Goal: Task Accomplishment & Management: Manage account settings

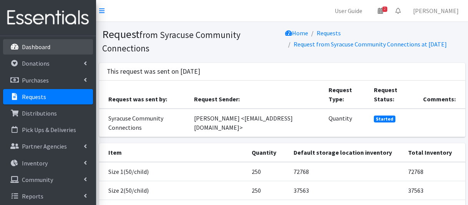
click at [27, 48] on p "Dashboard" at bounding box center [36, 47] width 28 height 8
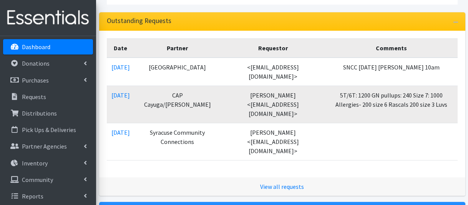
scroll to position [154, 0]
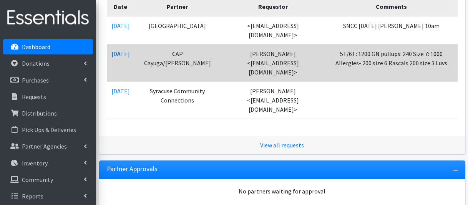
click at [130, 55] on link "[DATE]" at bounding box center [120, 54] width 18 height 8
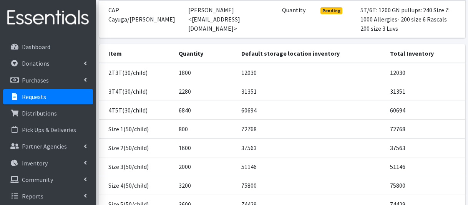
scroll to position [77, 0]
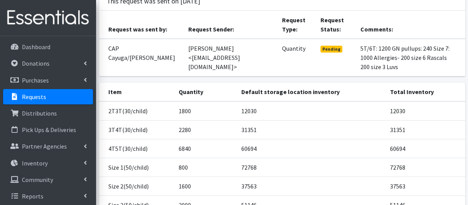
click at [328, 47] on td "Pending" at bounding box center [336, 58] width 40 height 38
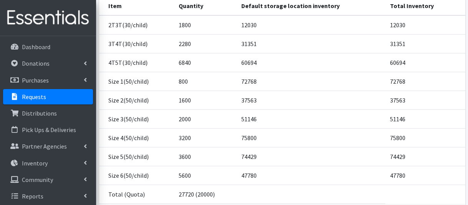
scroll to position [192, 0]
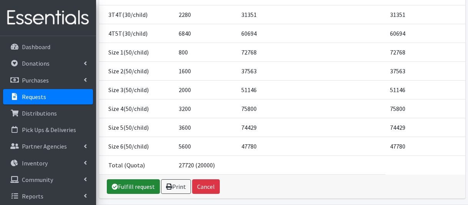
click at [135, 180] on link "Fulfill request" at bounding box center [133, 187] width 53 height 15
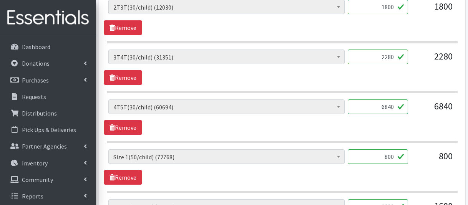
scroll to position [346, 0]
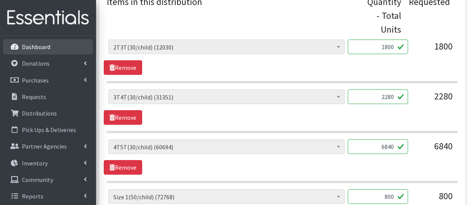
click at [22, 42] on link "Dashboard" at bounding box center [48, 46] width 90 height 15
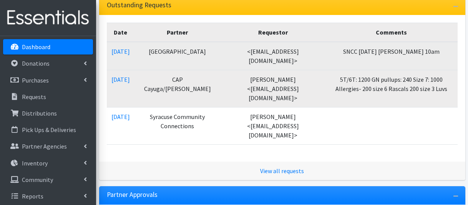
scroll to position [154, 0]
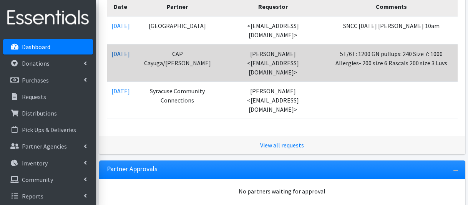
click at [130, 52] on link "[DATE]" at bounding box center [120, 54] width 18 height 8
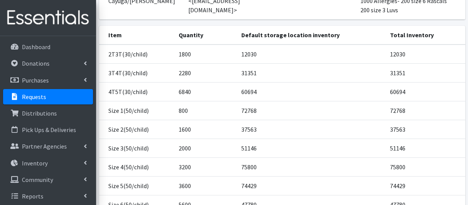
scroll to position [154, 0]
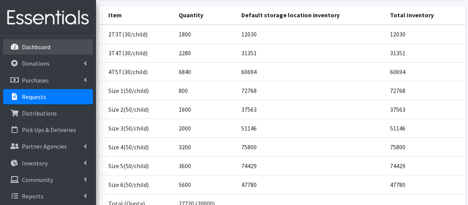
click at [67, 47] on link "Dashboard" at bounding box center [48, 46] width 90 height 15
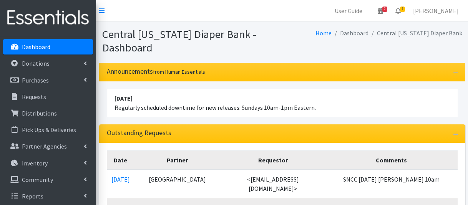
scroll to position [77, 0]
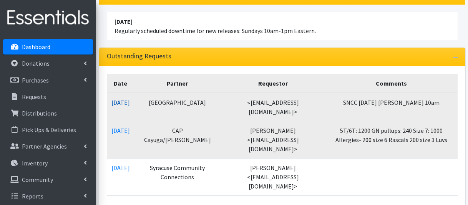
click at [125, 102] on link "[DATE]" at bounding box center [120, 103] width 18 height 8
